Goal: Find specific page/section

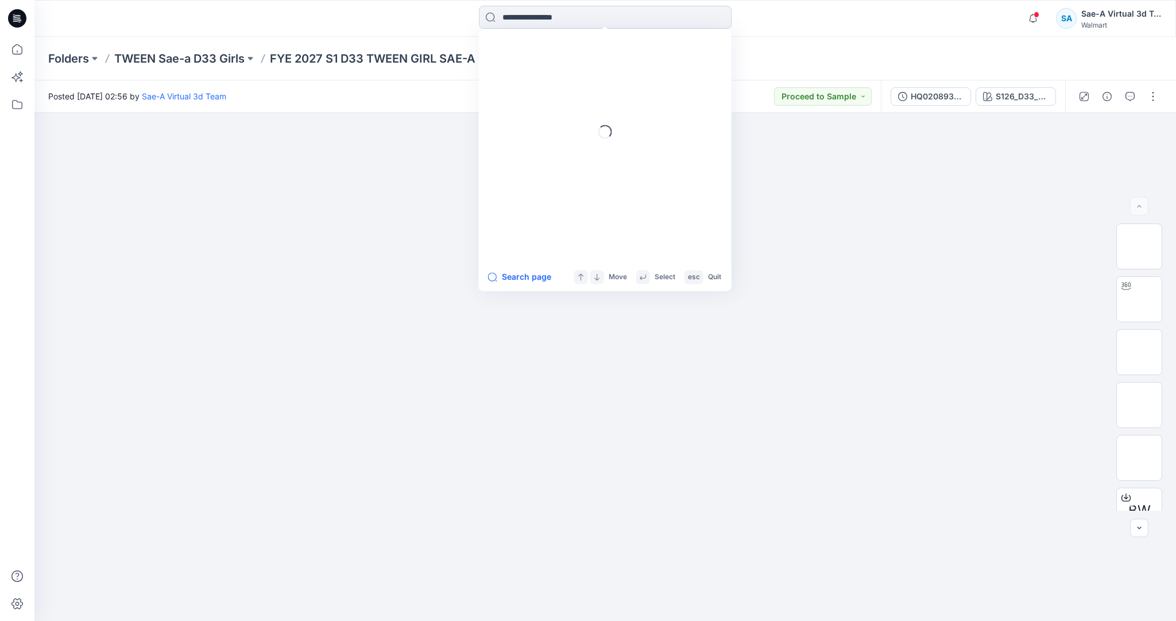
click at [563, 21] on input at bounding box center [605, 17] width 253 height 23
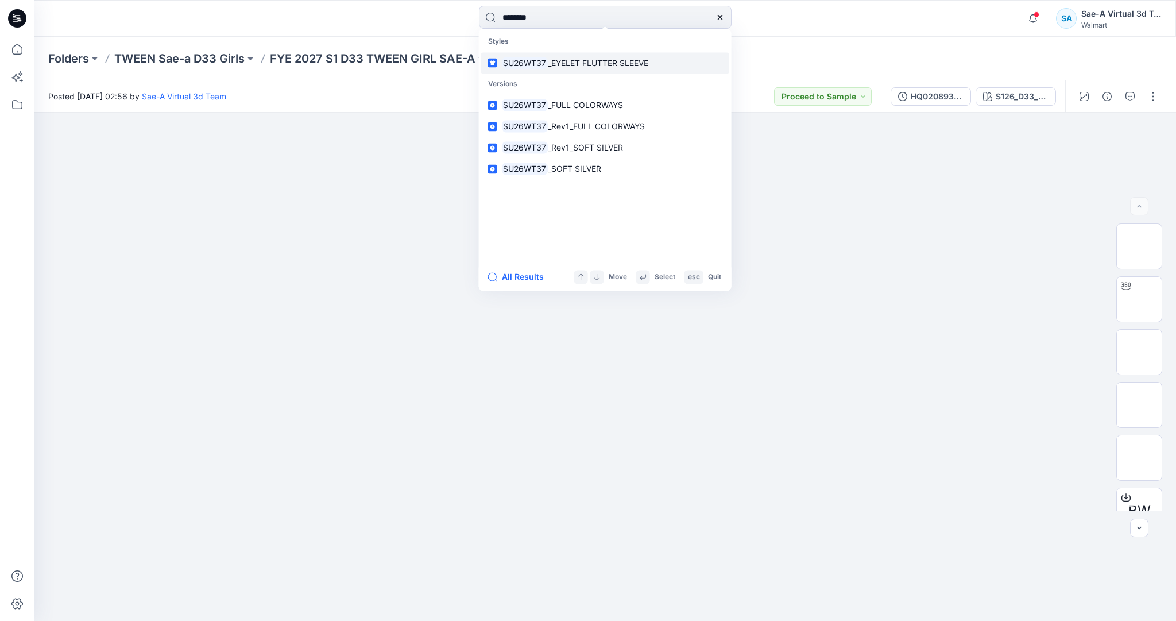
type input "********"
click at [606, 60] on span "_EYELET FLUTTER SLEEVE" at bounding box center [598, 63] width 100 height 10
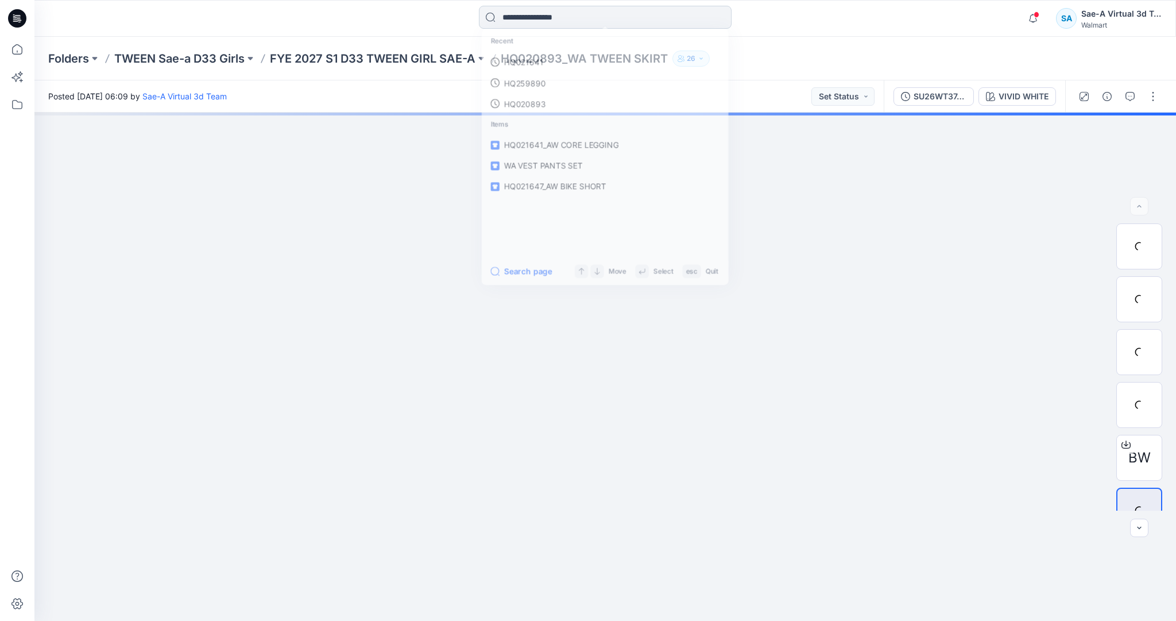
click at [599, 9] on input at bounding box center [605, 17] width 253 height 23
click at [575, 58] on link "SU26WT37" at bounding box center [605, 62] width 248 height 21
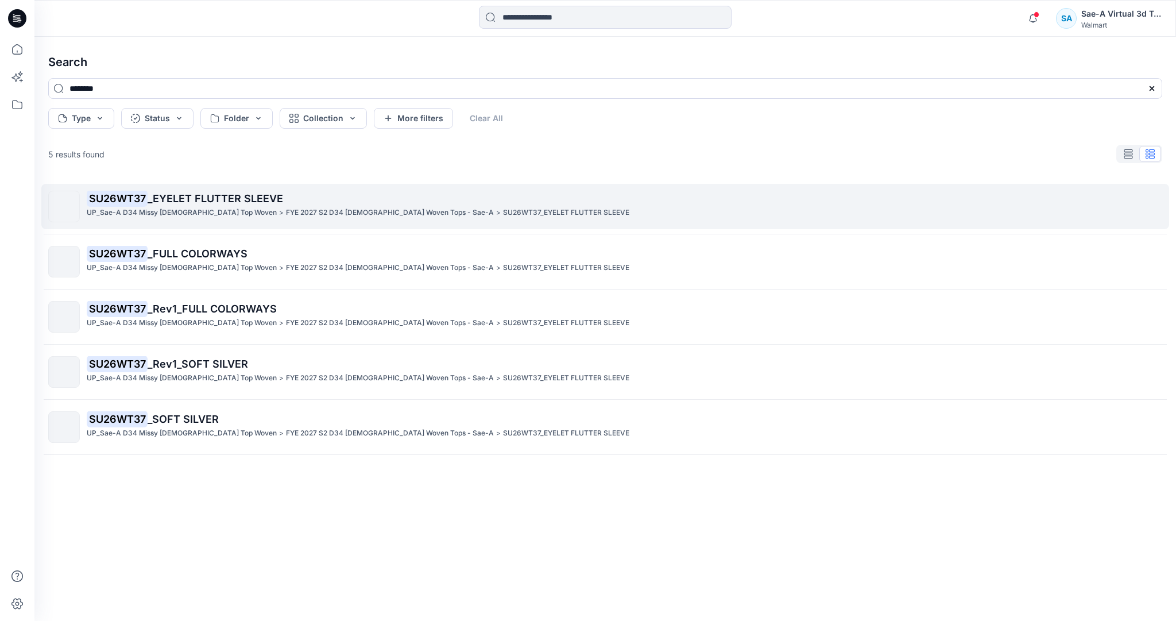
click at [288, 207] on p "FYE 2027 S2 D34 [DEMOGRAPHIC_DATA] Woven Tops - Sae-A" at bounding box center [390, 213] width 208 height 12
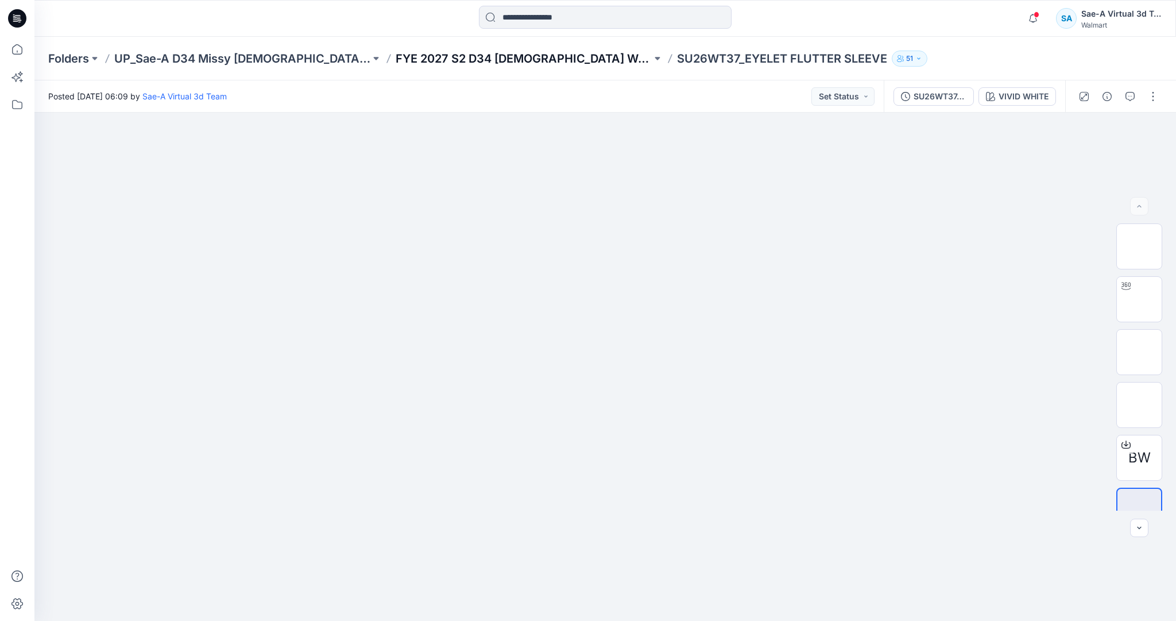
click at [553, 61] on p "FYE 2027 S2 D34 [DEMOGRAPHIC_DATA] Woven Tops - Sae-A" at bounding box center [524, 59] width 256 height 16
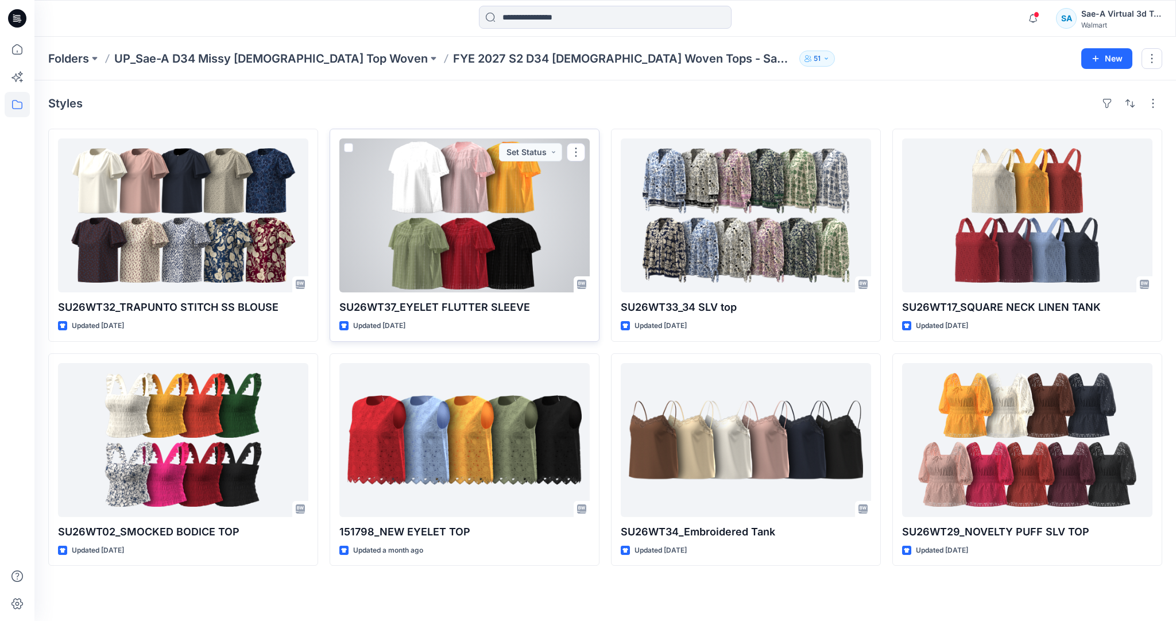
click at [470, 269] on div at bounding box center [464, 215] width 250 height 154
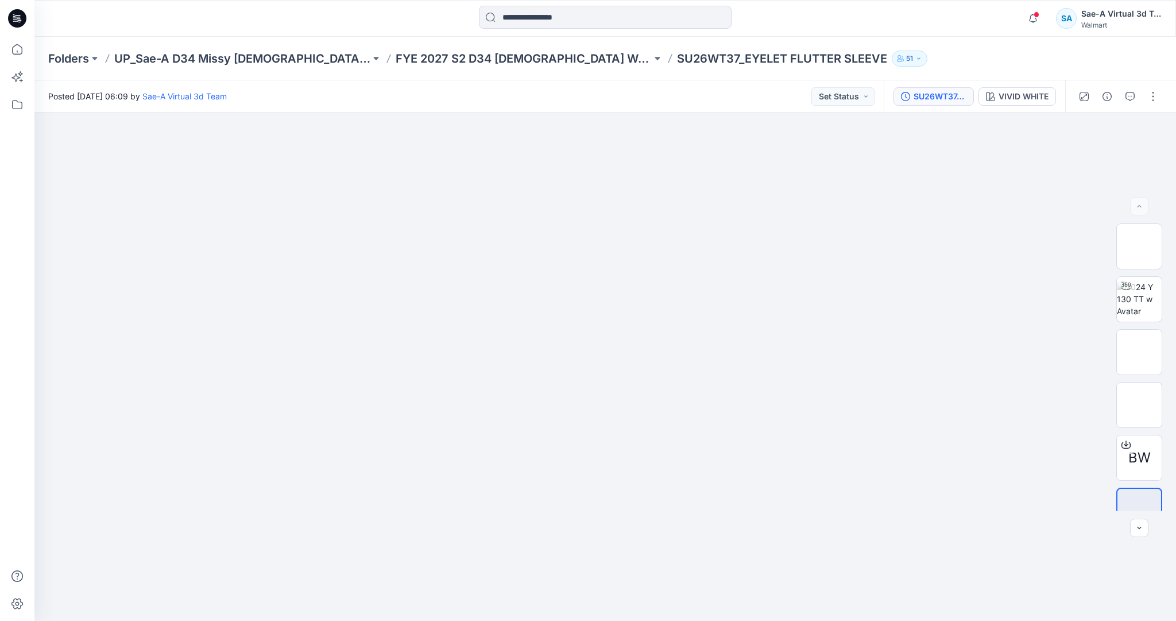
click at [945, 101] on div "SU26WT37_Rev1_FULL COLORWAYS" at bounding box center [939, 96] width 53 height 13
